Goal: Information Seeking & Learning: Learn about a topic

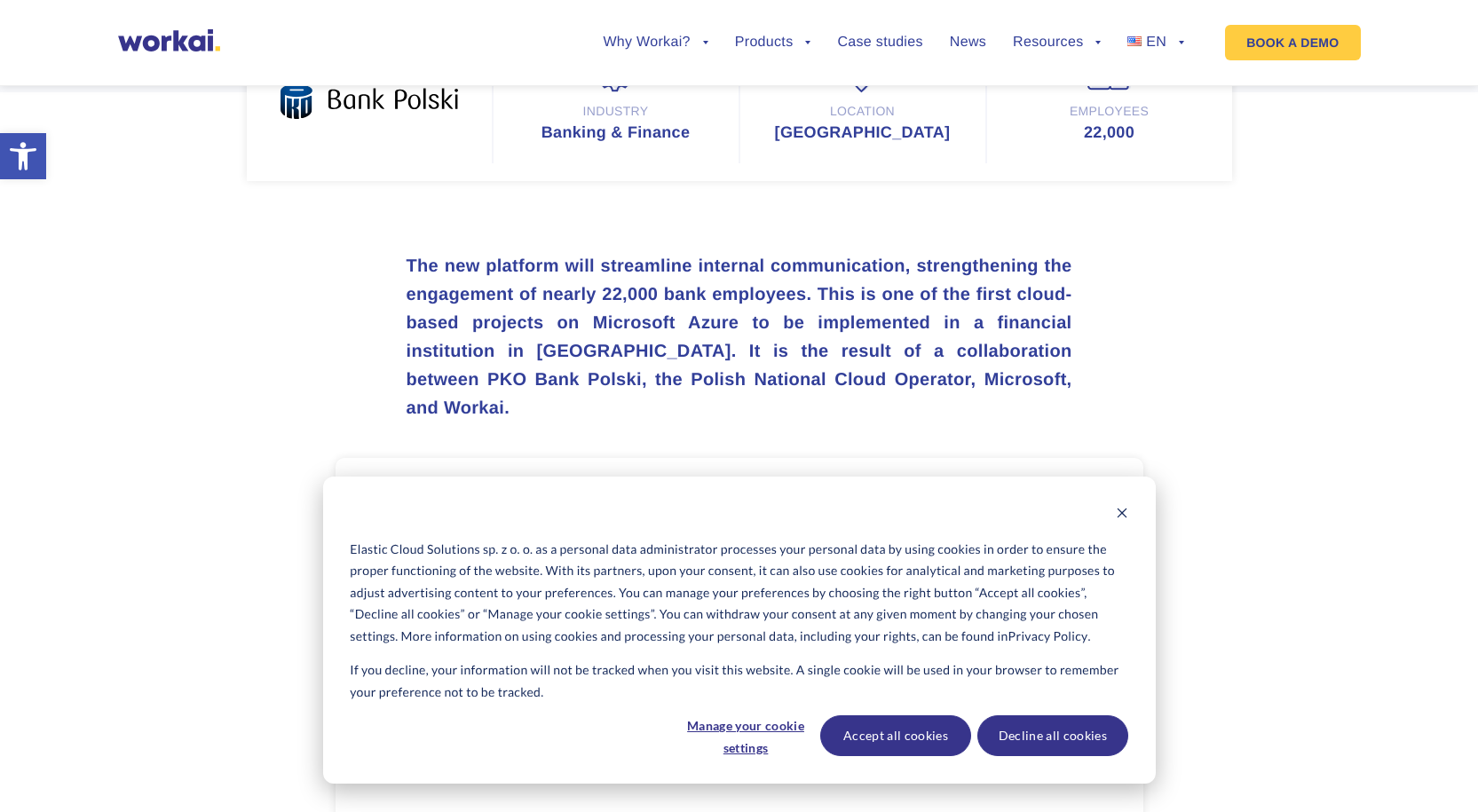
scroll to position [532, 0]
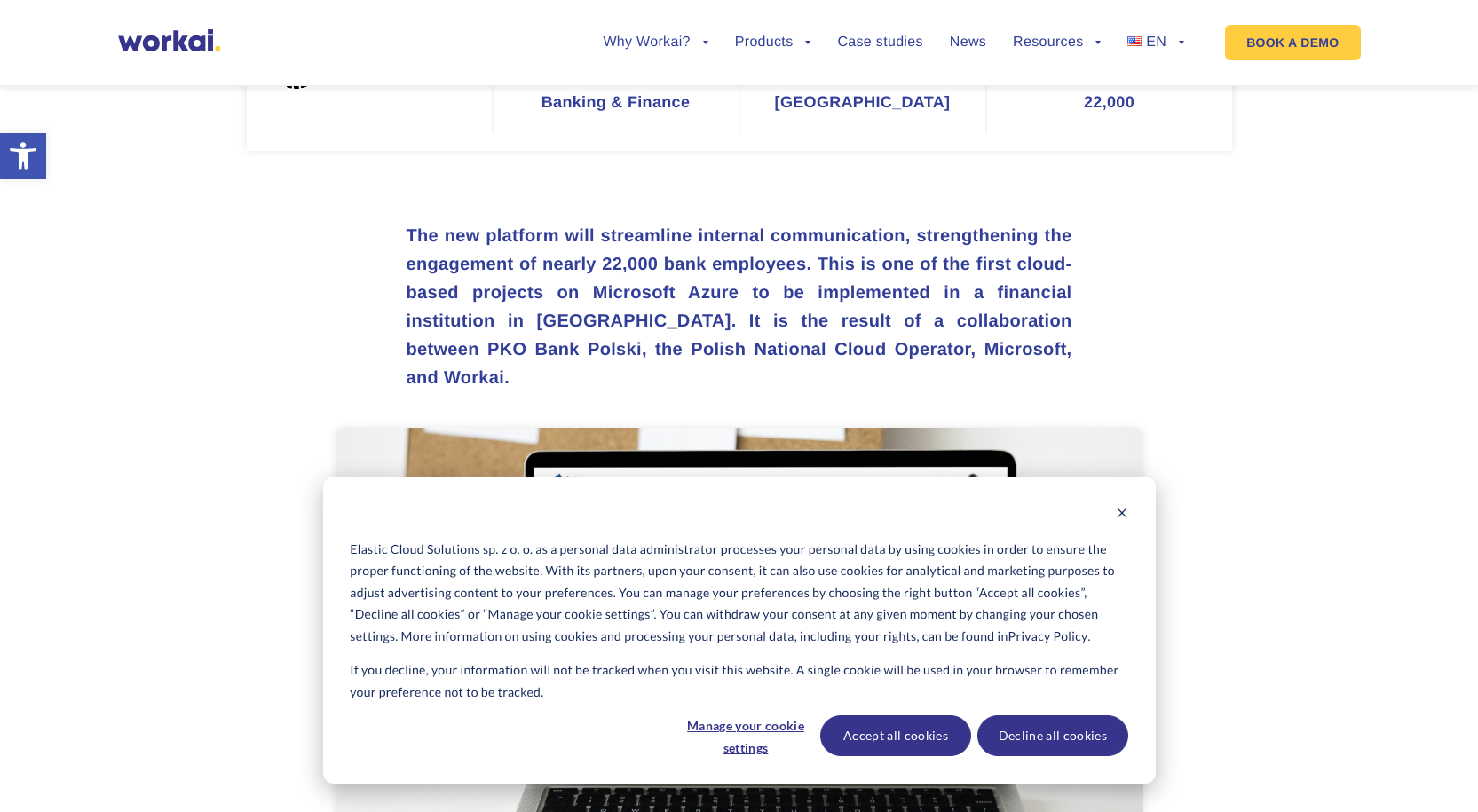
click at [1129, 517] on div "Elastic Cloud Solutions sp. z o. o. as a personal data administrator processes …" at bounding box center [739, 630] width 832 height 307
click at [1122, 521] on button "Dismiss cookie banner" at bounding box center [1122, 515] width 12 height 22
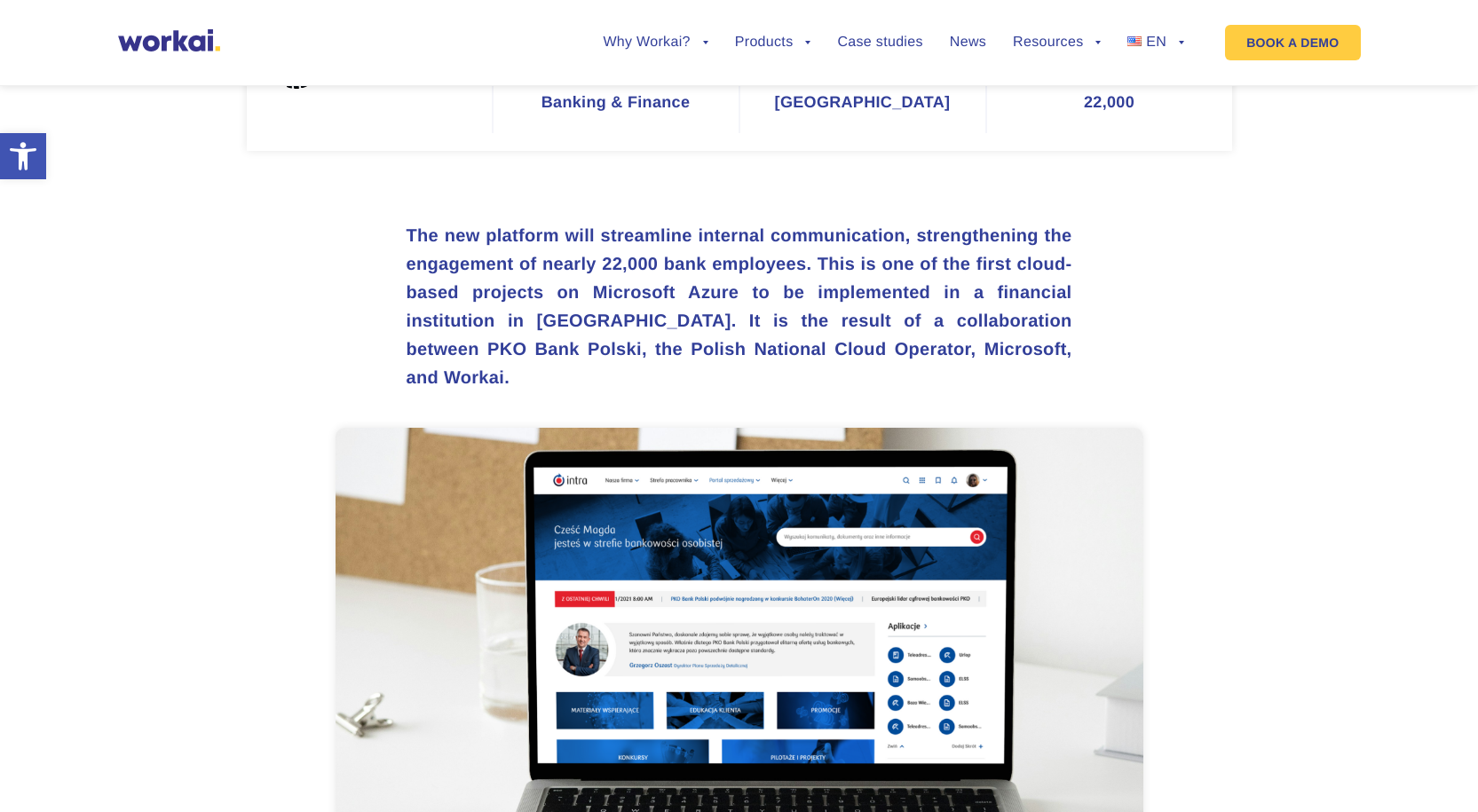
click at [619, 296] on strong "The new platform will streamline internal communication, strengthening the enga…" at bounding box center [739, 307] width 666 height 161
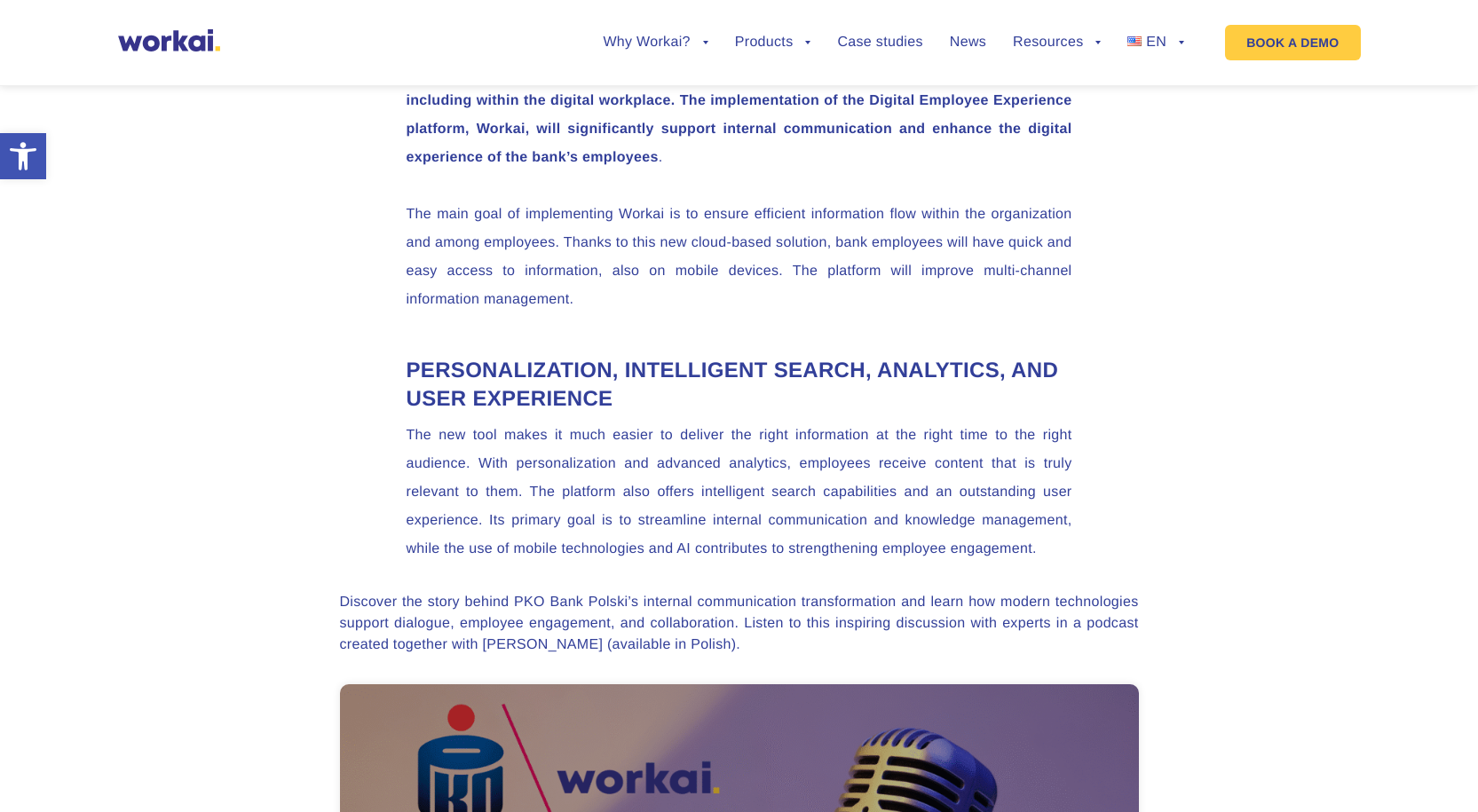
scroll to position [1597, 0]
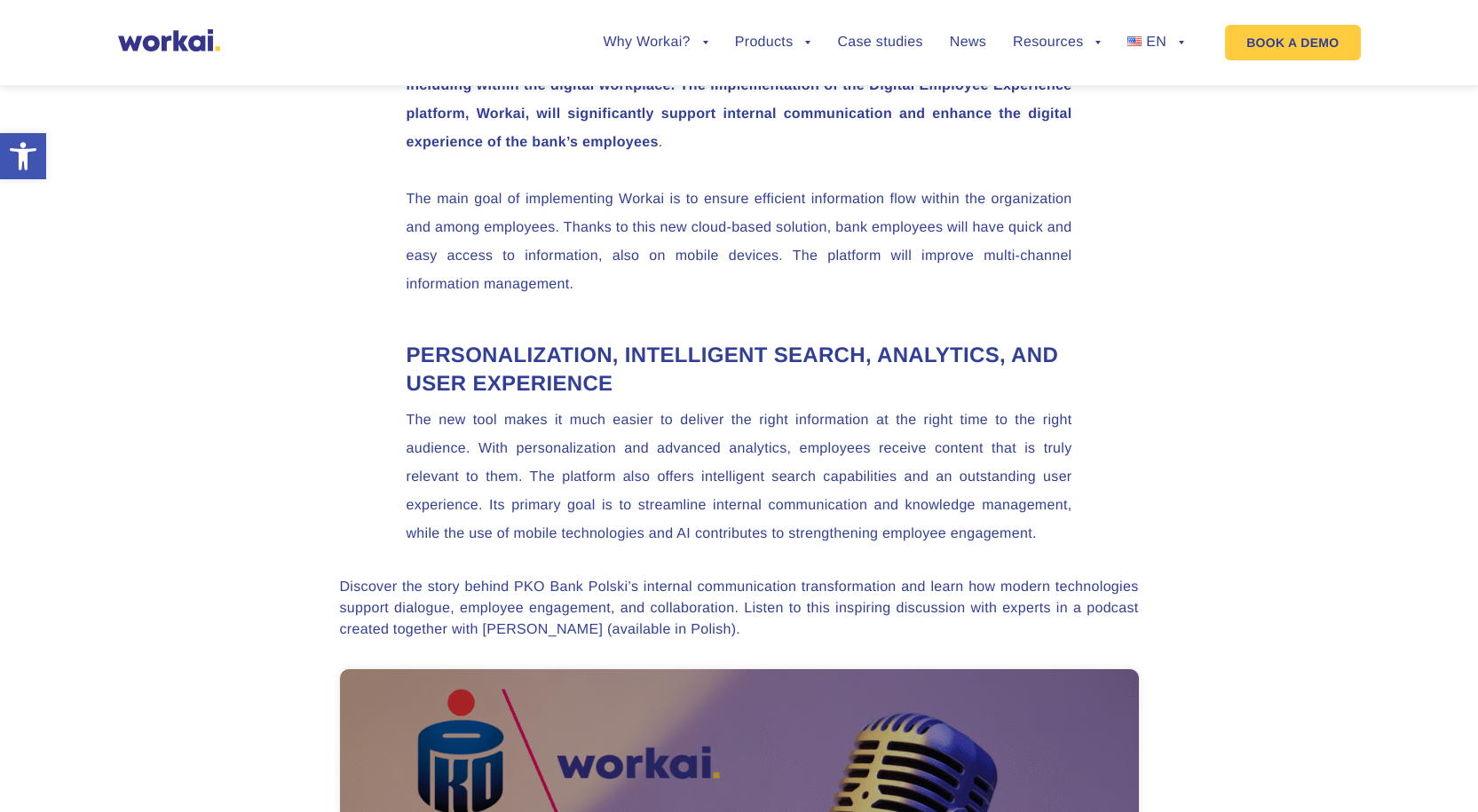
click at [566, 453] on p "The new tool makes it much easier to deliver the right information at the right…" at bounding box center [739, 477] width 666 height 142
click at [576, 477] on p "The new tool makes it much easier to deliver the right information at the right…" at bounding box center [739, 477] width 666 height 142
click at [829, 472] on p "The new tool makes it much easier to deliver the right information at the right…" at bounding box center [739, 477] width 666 height 142
click at [609, 499] on p "The new tool makes it much easier to deliver the right information at the right…" at bounding box center [739, 477] width 666 height 142
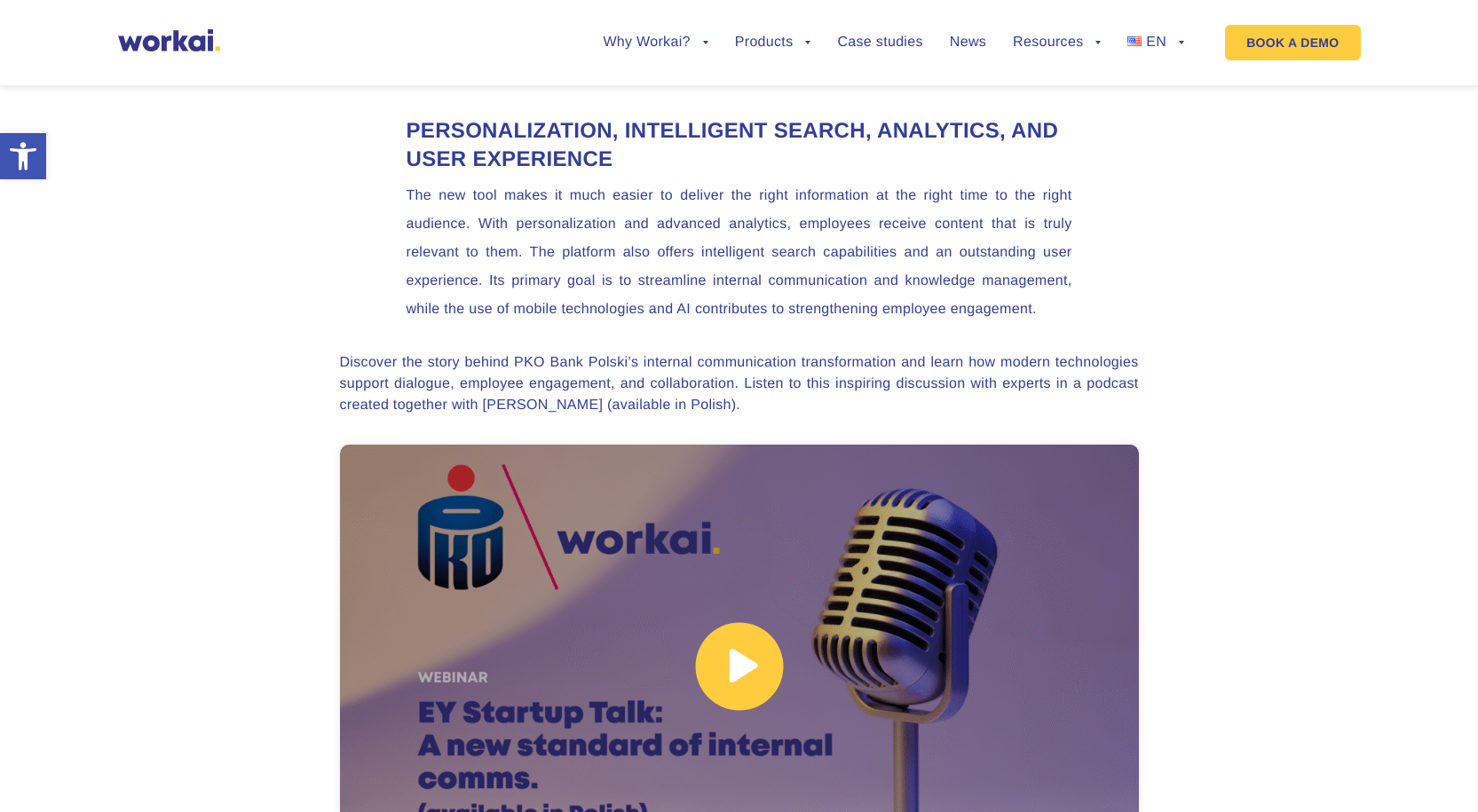
scroll to position [1864, 0]
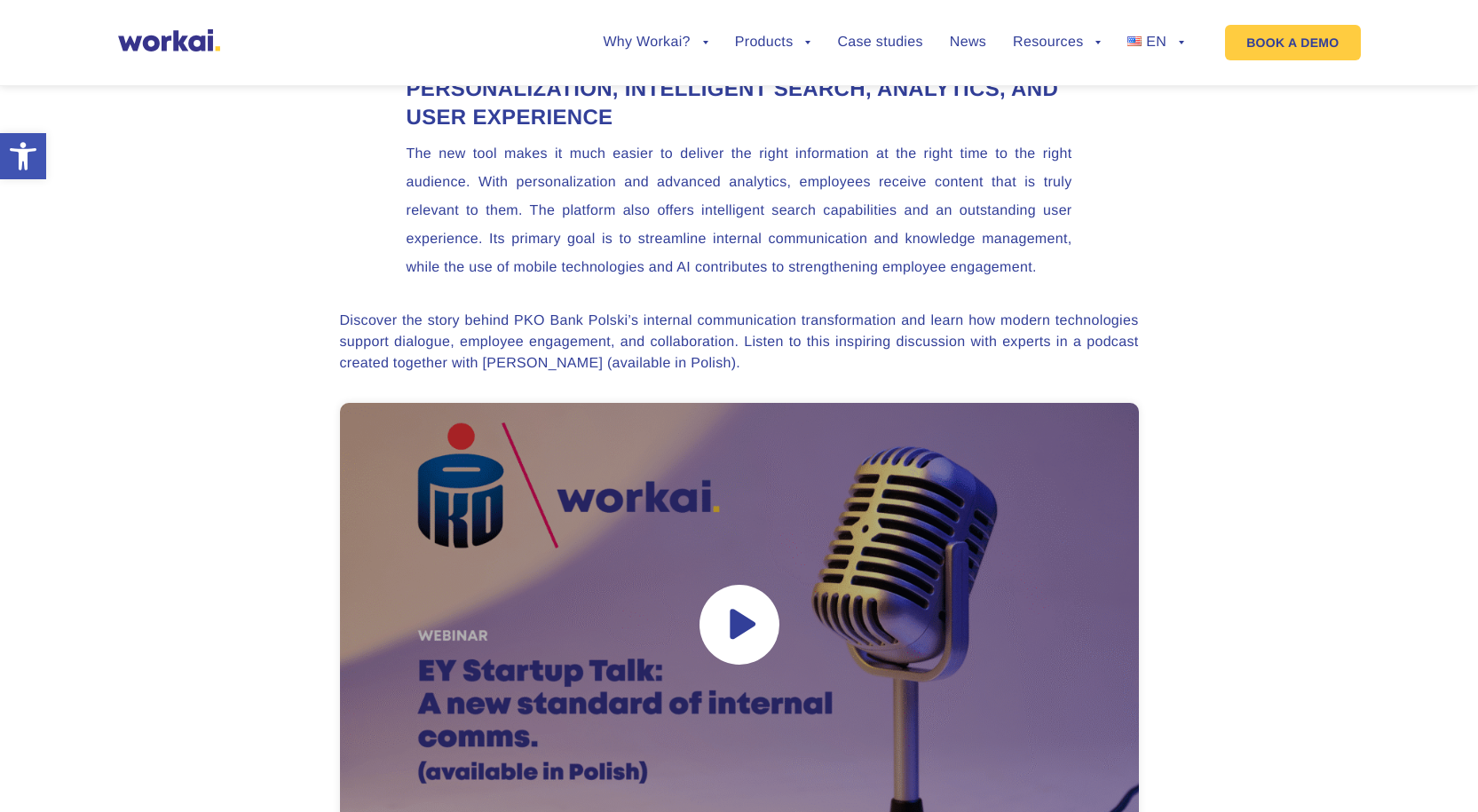
click at [550, 335] on p "Discover the story behind PKO Bank Polski’s internal communication transformati…" at bounding box center [739, 342] width 799 height 64
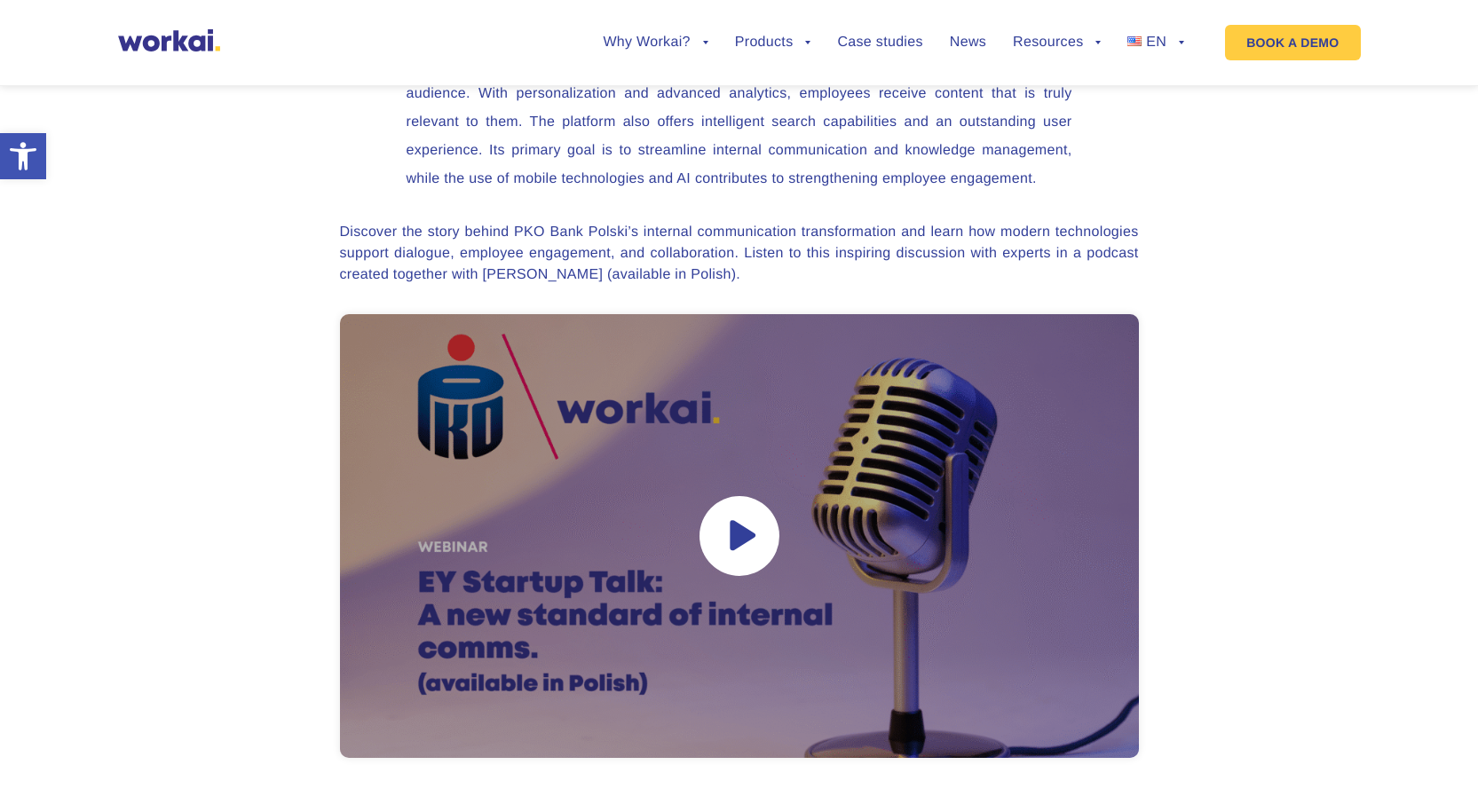
click at [519, 222] on p "Discover the story behind PKO Bank Polski’s internal communication transformati…" at bounding box center [739, 253] width 799 height 64
click at [692, 534] on link at bounding box center [739, 536] width 799 height 443
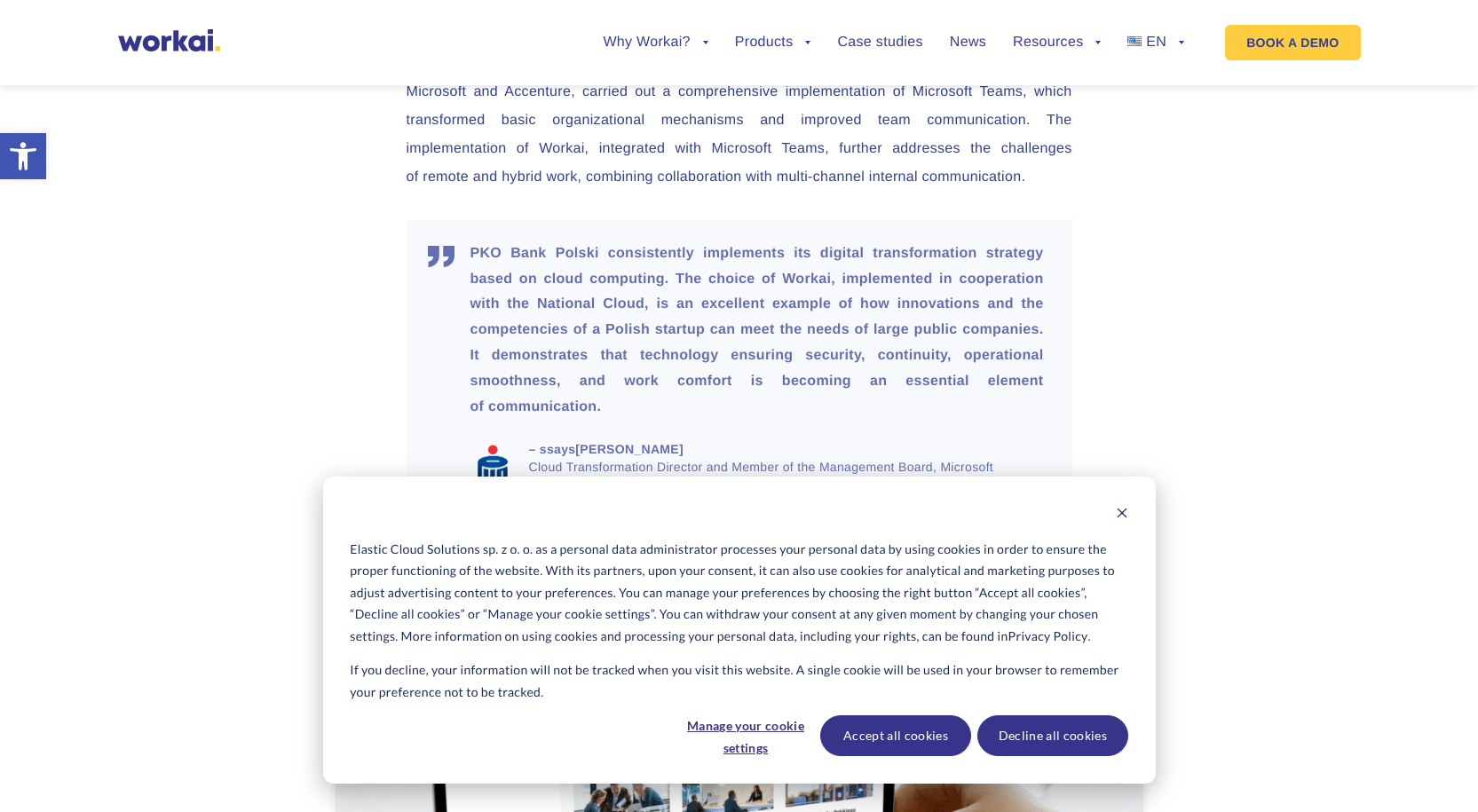
scroll to position [4524, 0]
click at [1129, 521] on div "Elastic Cloud Solutions sp. z o. o. as a personal data administrator processes …" at bounding box center [739, 630] width 832 height 307
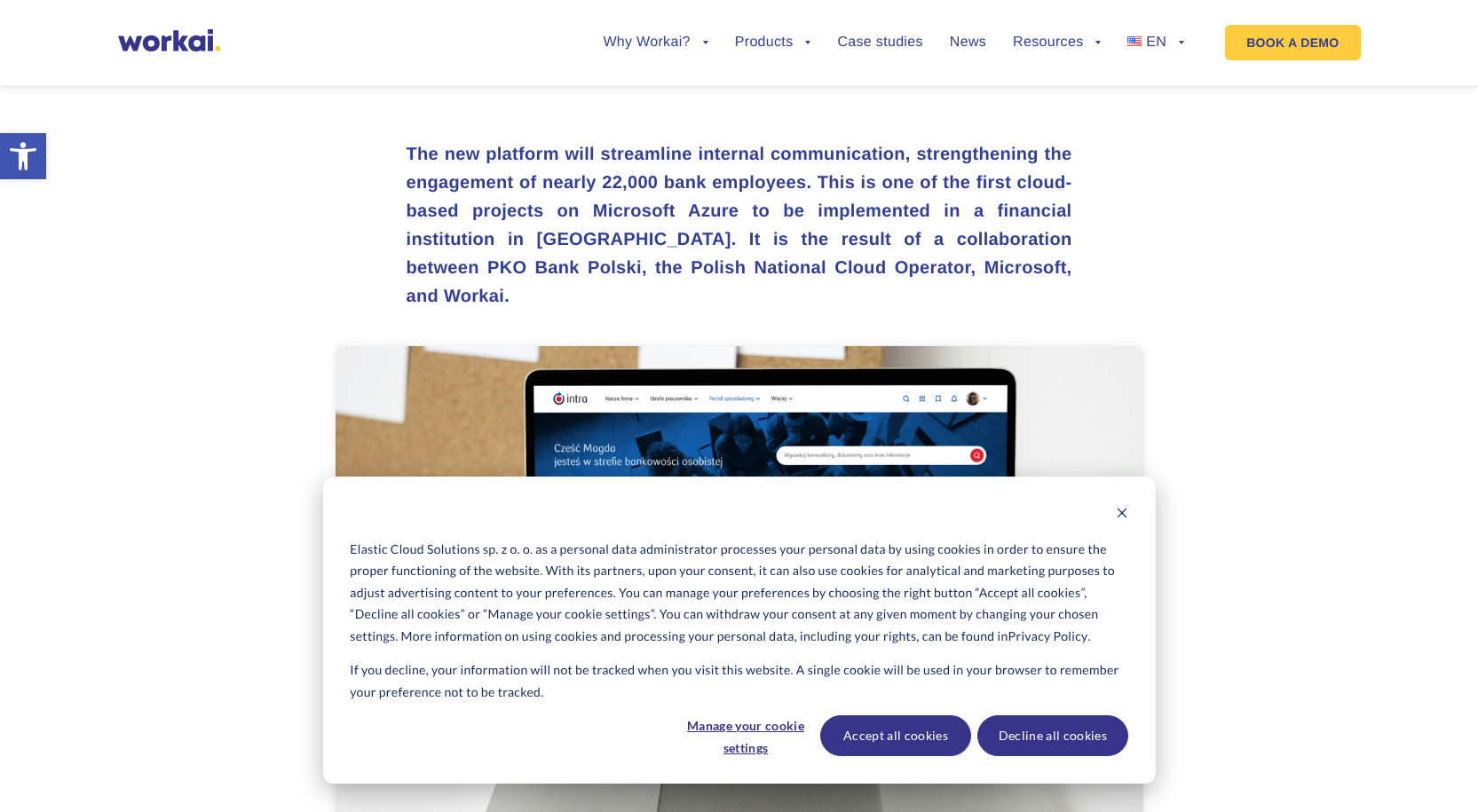
scroll to position [621, 0]
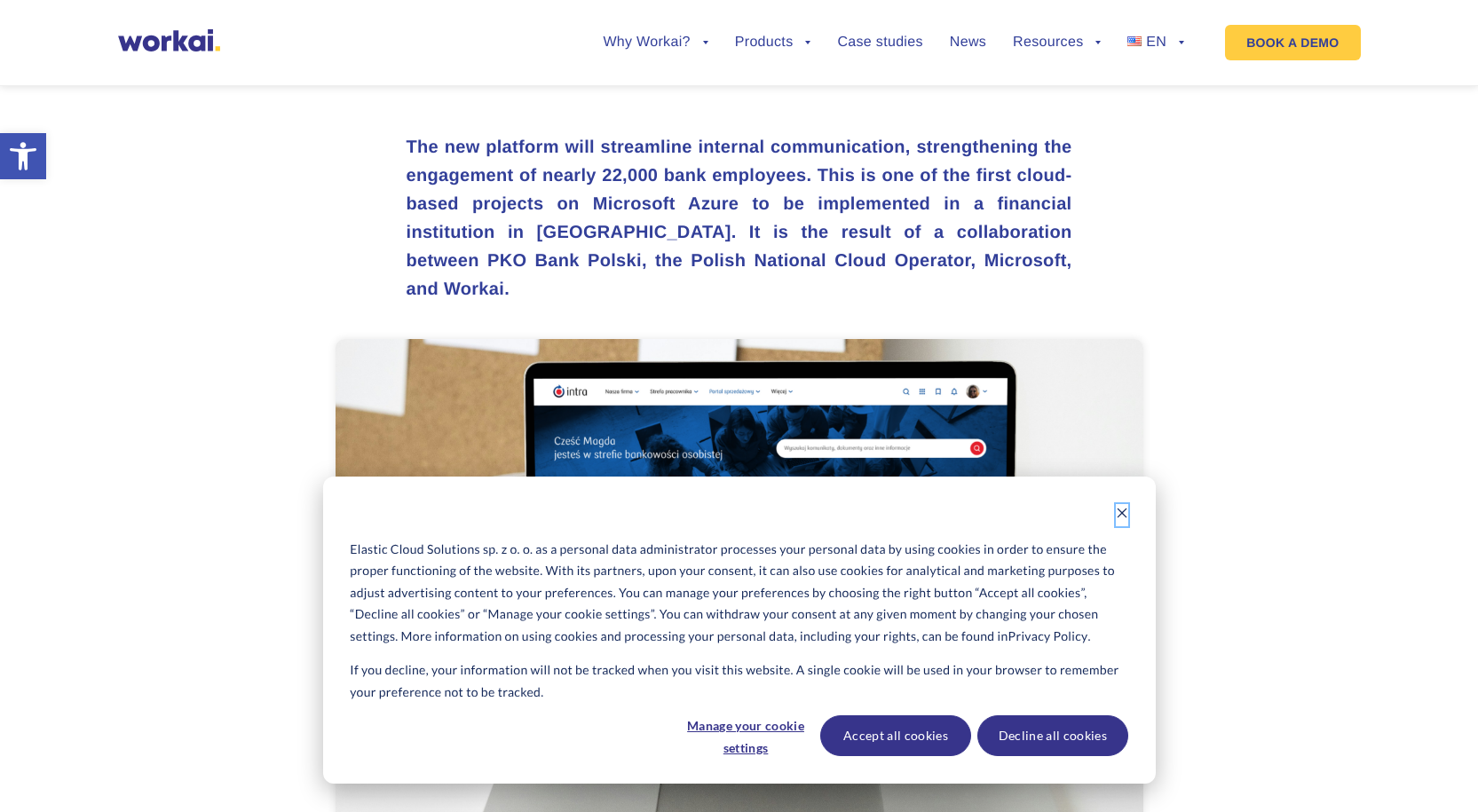
click at [1126, 513] on icon "Dismiss cookie banner" at bounding box center [1122, 512] width 12 height 12
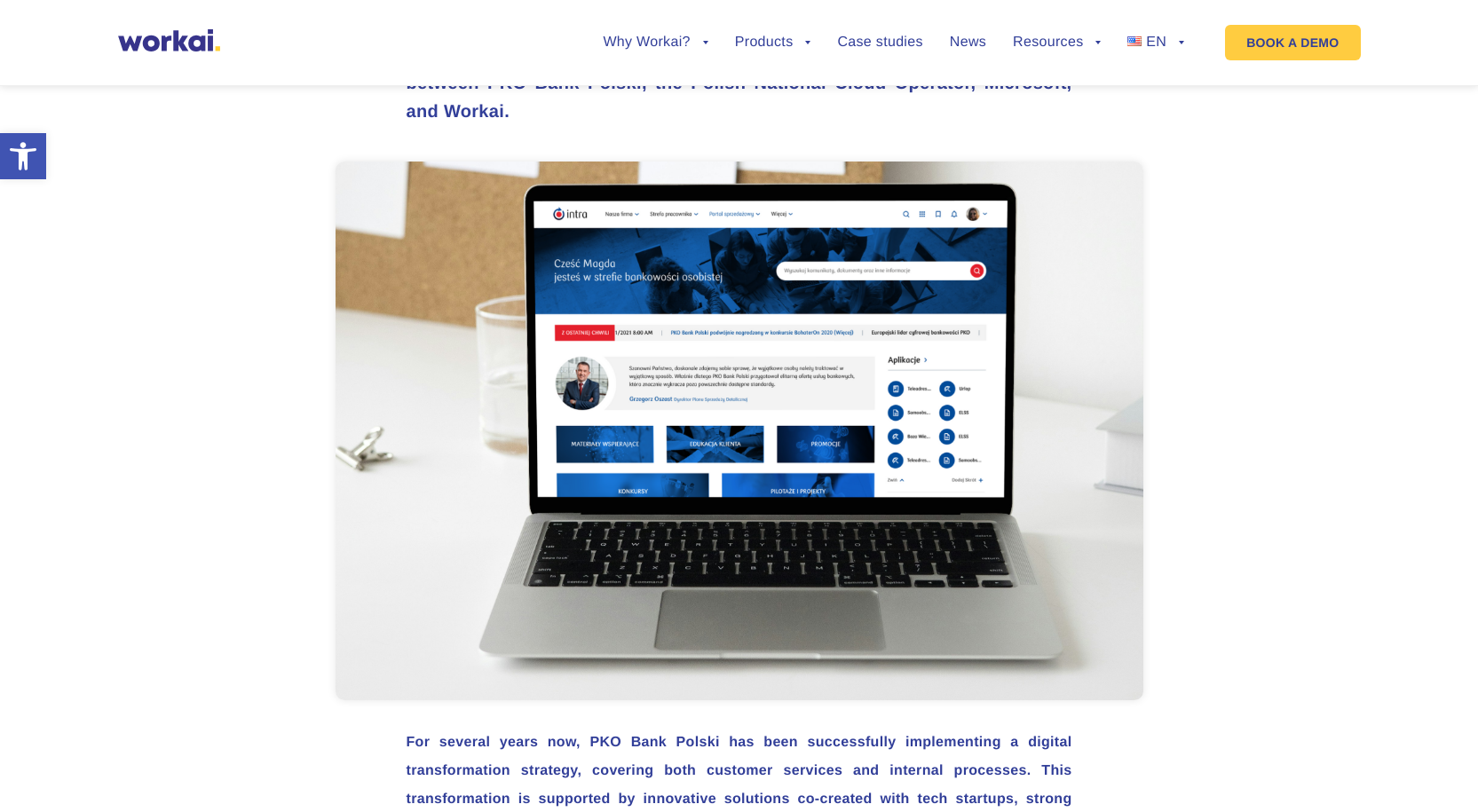
scroll to position [1242, 0]
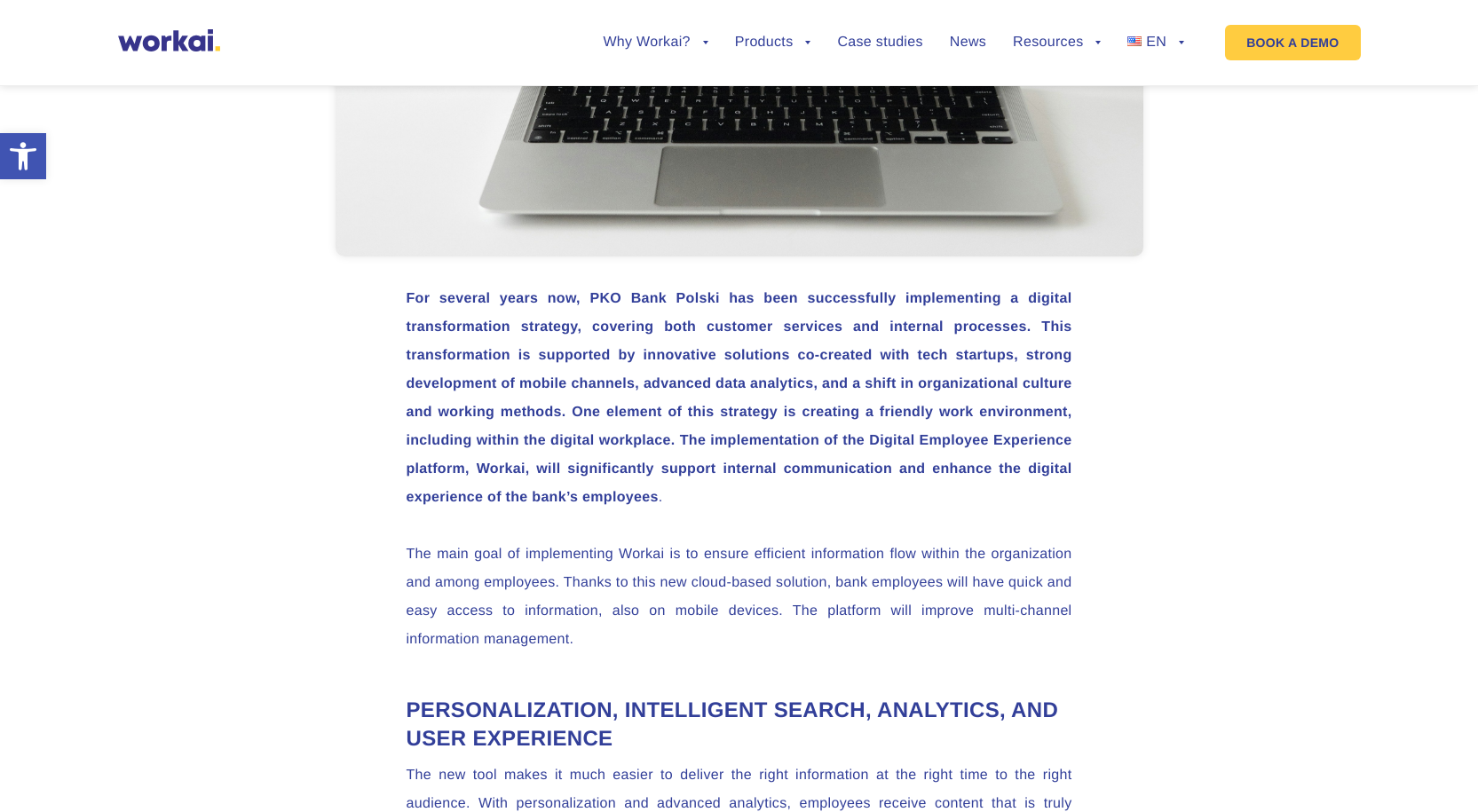
click at [787, 352] on strong "For several years now, PKO Bank Polski has been successfully implementing a dig…" at bounding box center [739, 398] width 666 height 214
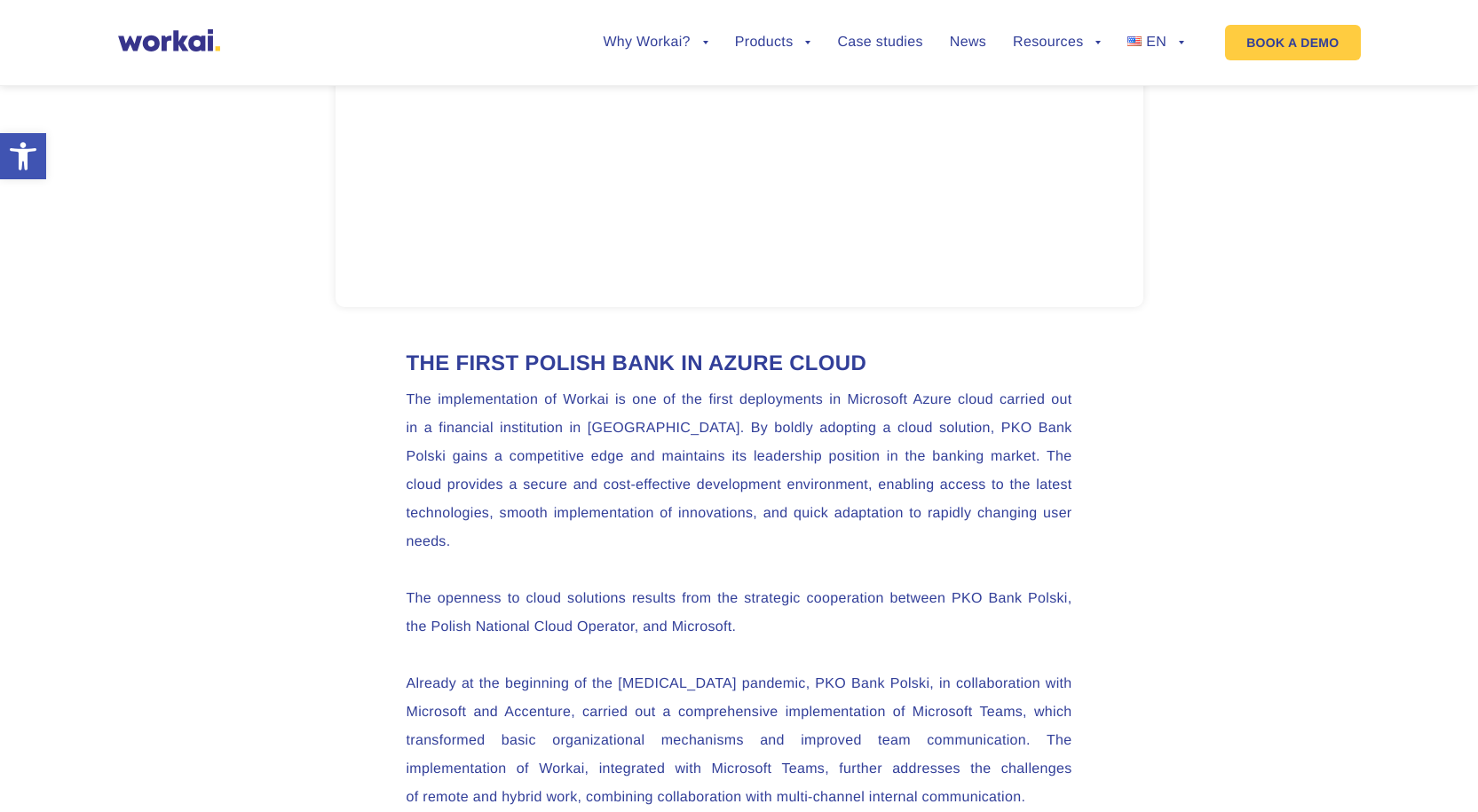
scroll to position [3904, 0]
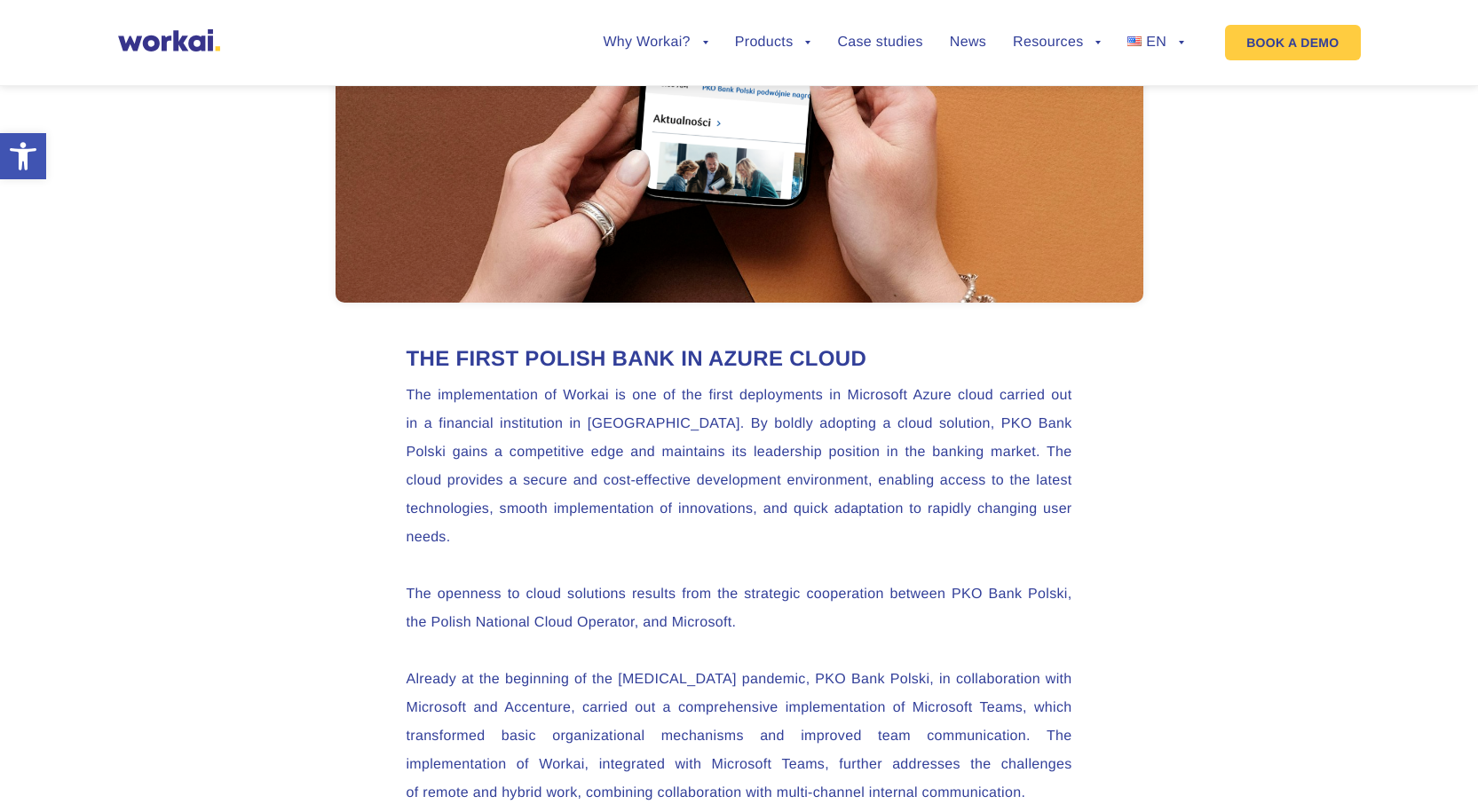
click at [683, 394] on p "The implementation of Workai is one of the first deployments in Microsoft Azure…" at bounding box center [739, 466] width 666 height 170
click at [807, 397] on p "The implementation of Workai is one of the first deployments in Microsoft Azure…" at bounding box center [739, 466] width 666 height 170
click at [514, 426] on p "The implementation of Workai is one of the first deployments in Microsoft Azure…" at bounding box center [739, 466] width 666 height 170
click at [708, 426] on p "The implementation of Workai is one of the first deployments in Microsoft Azure…" at bounding box center [739, 466] width 666 height 170
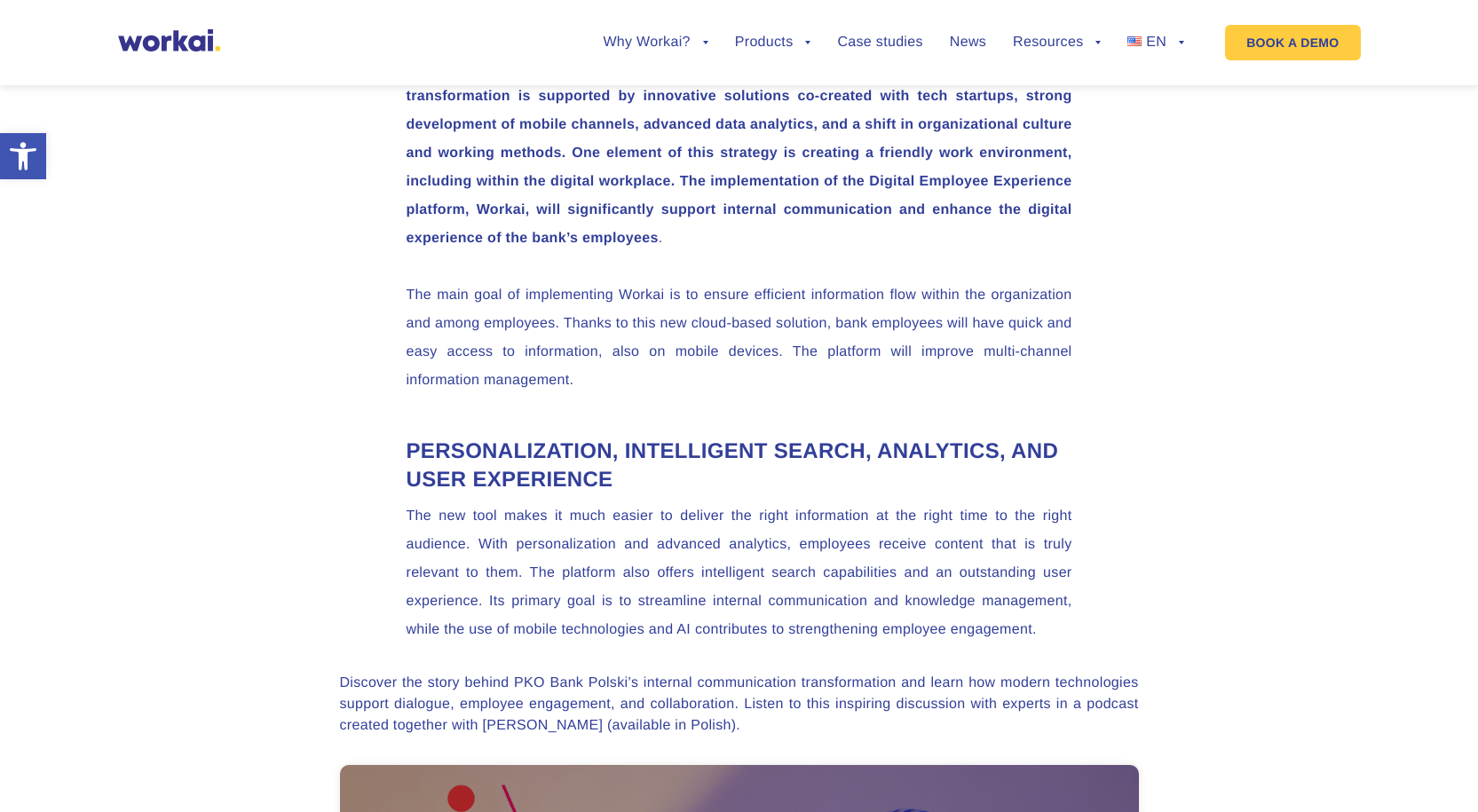
scroll to position [1331, 0]
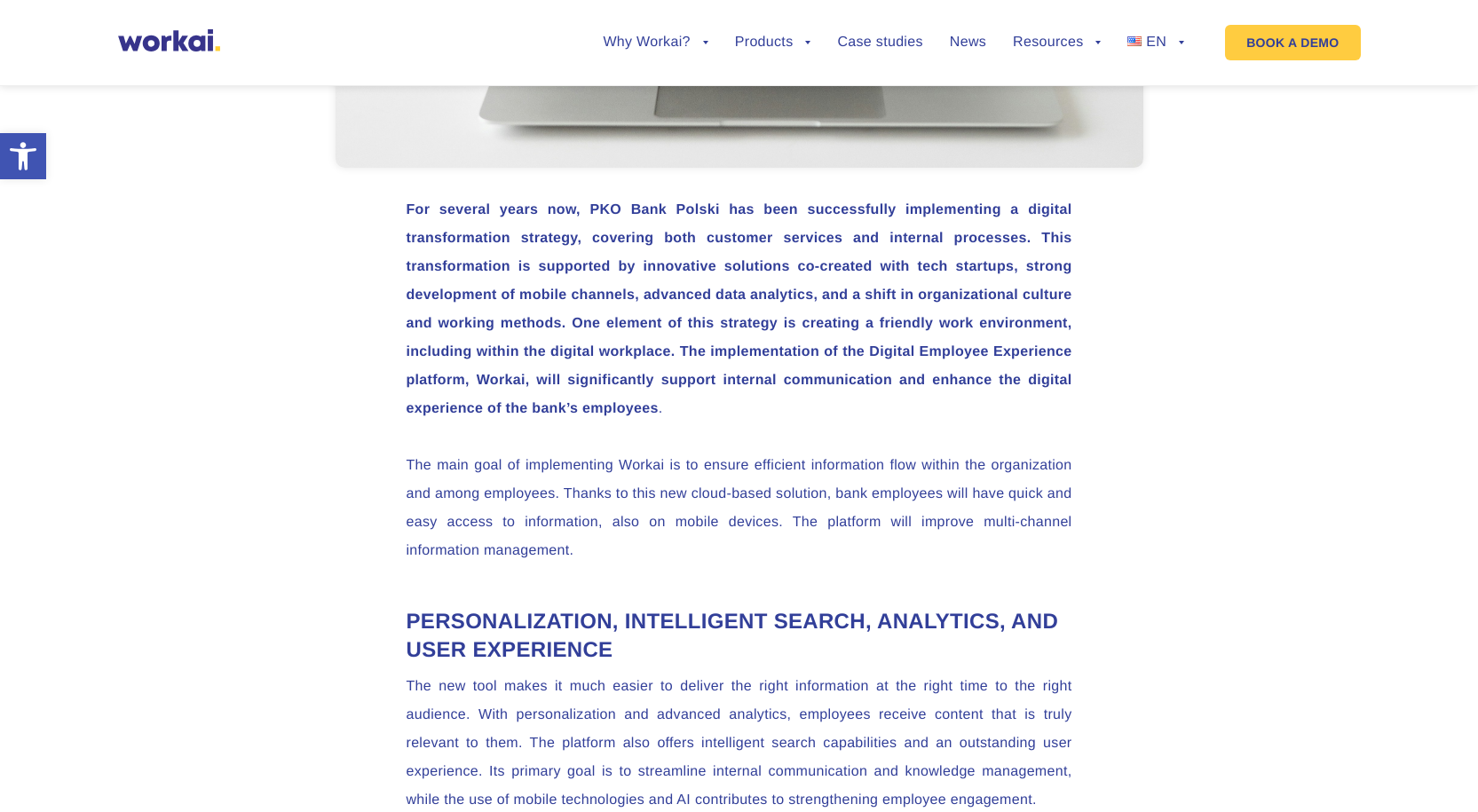
click at [803, 268] on strong "For several years now, PKO Bank Polski has been successfully implementing a dig…" at bounding box center [739, 310] width 666 height 214
click at [884, 252] on p "For several years now, PKO Bank Polski has been successfully implementing a dig…" at bounding box center [739, 310] width 666 height 227
click at [596, 294] on strong "For several years now, PKO Bank Polski has been successfully implementing a dig…" at bounding box center [739, 310] width 666 height 214
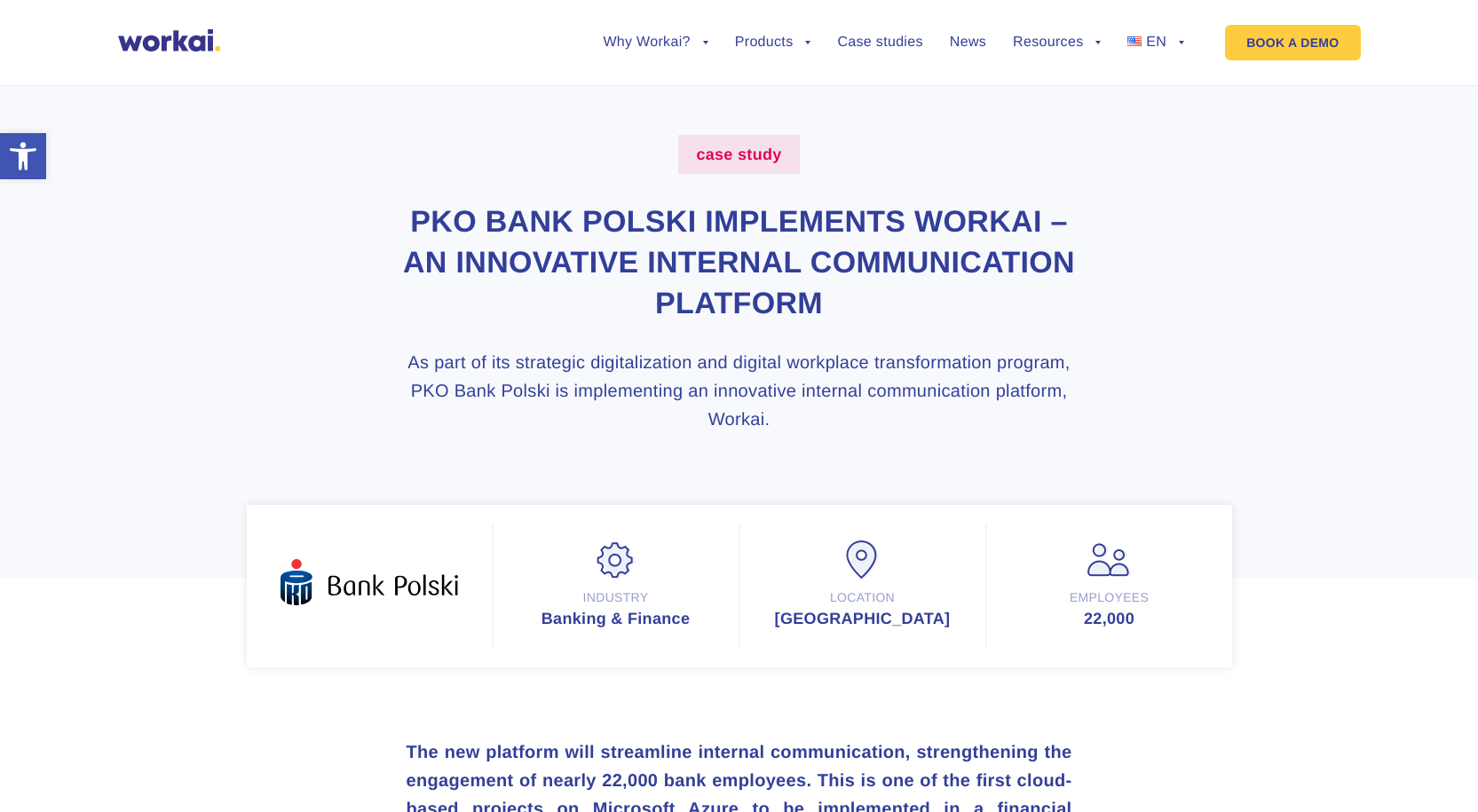
scroll to position [0, 0]
